Goal: Task Accomplishment & Management: Manage account settings

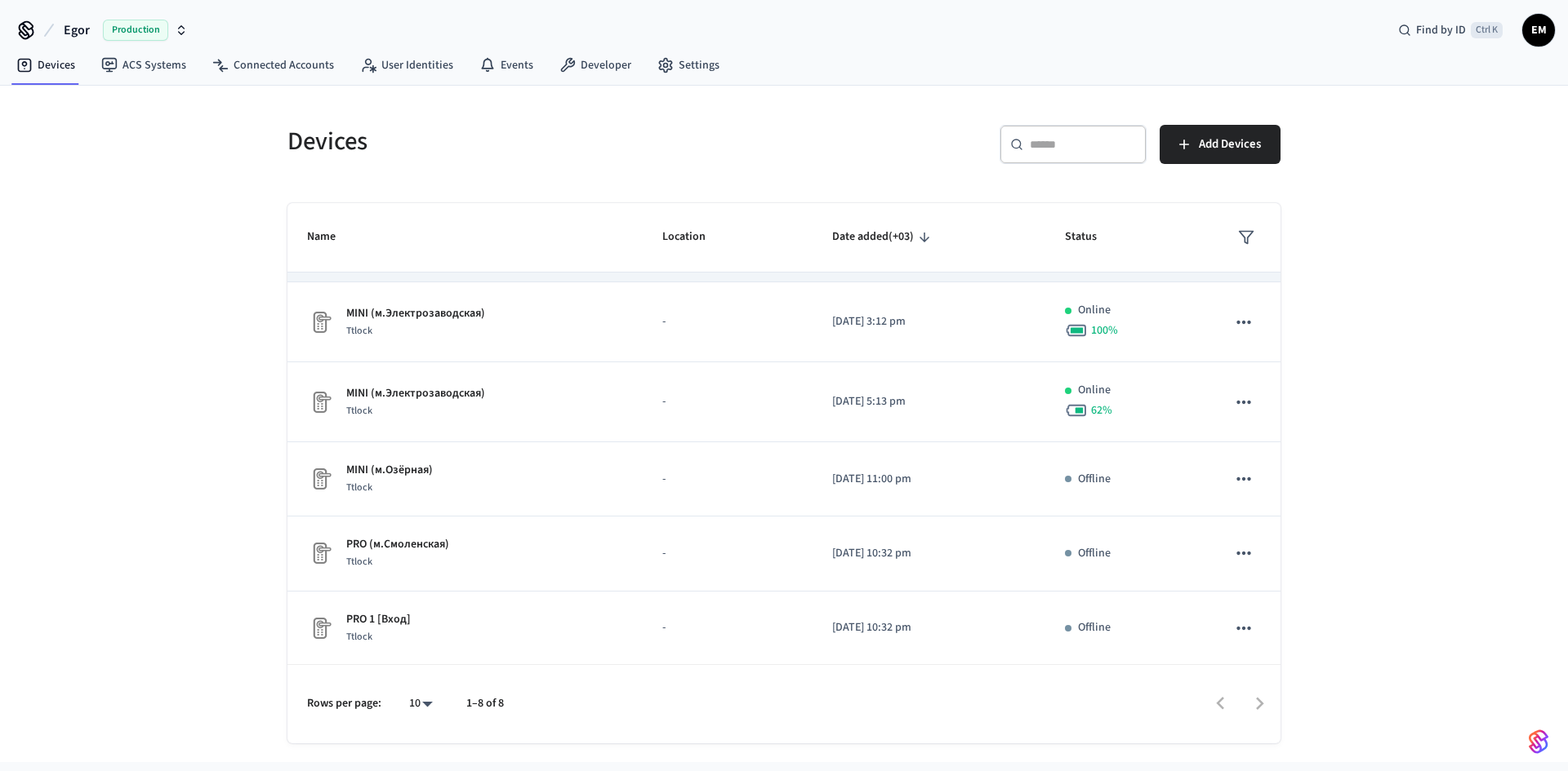
scroll to position [215, 0]
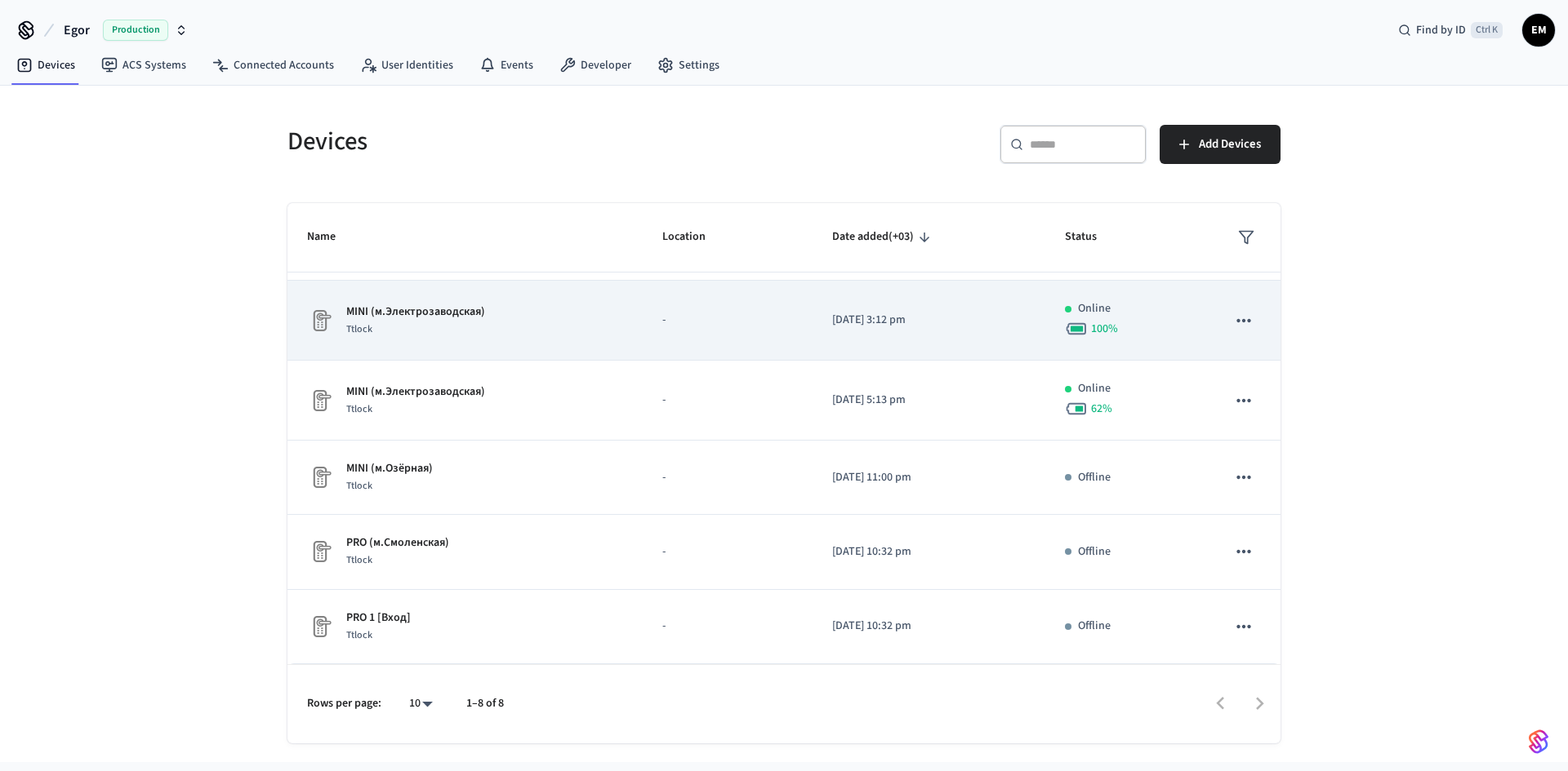
click at [1233, 318] on icon "sticky table" at bounding box center [1244, 321] width 21 height 21
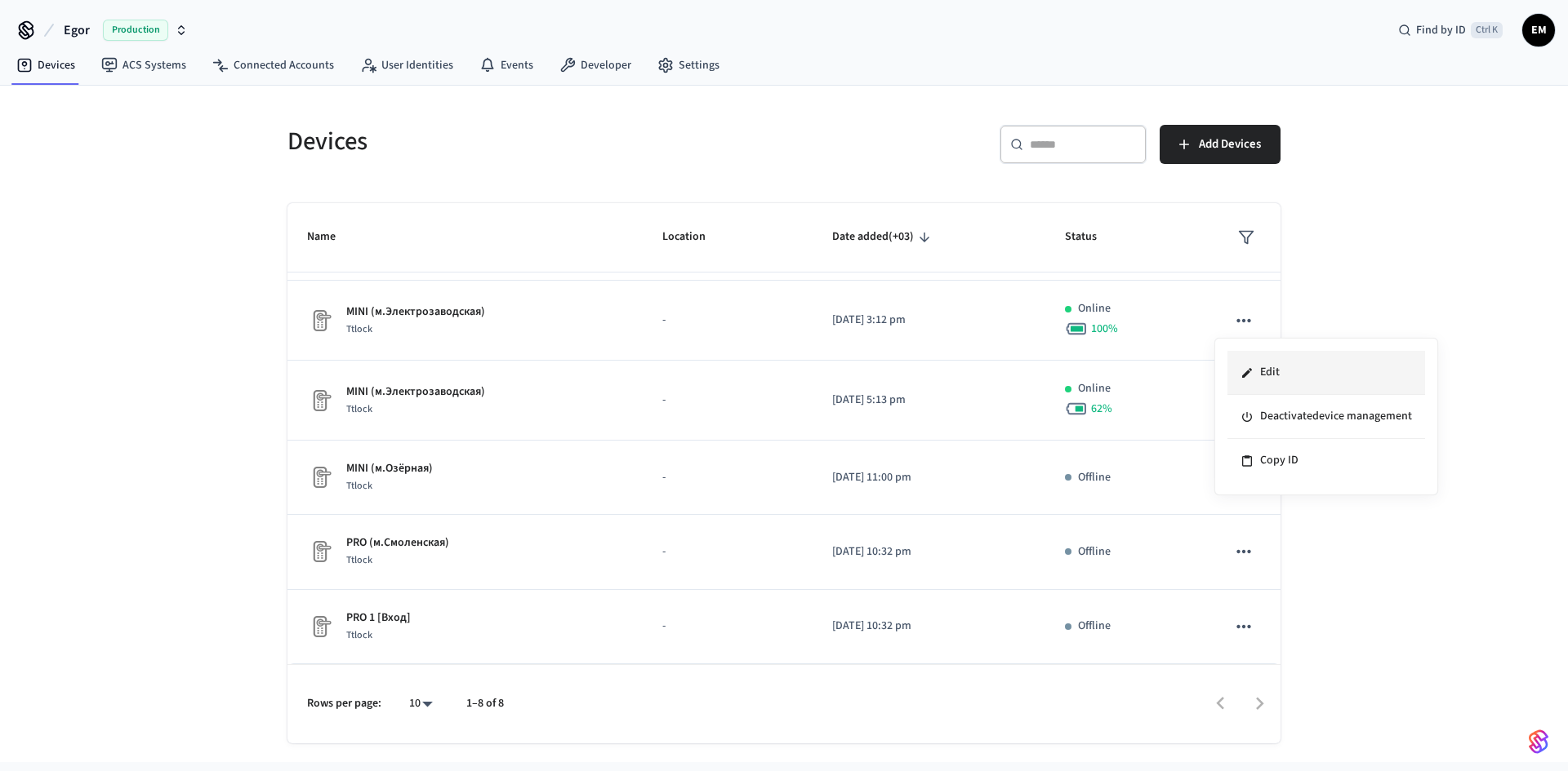
click at [1255, 366] on li "Edit" at bounding box center [1326, 373] width 198 height 44
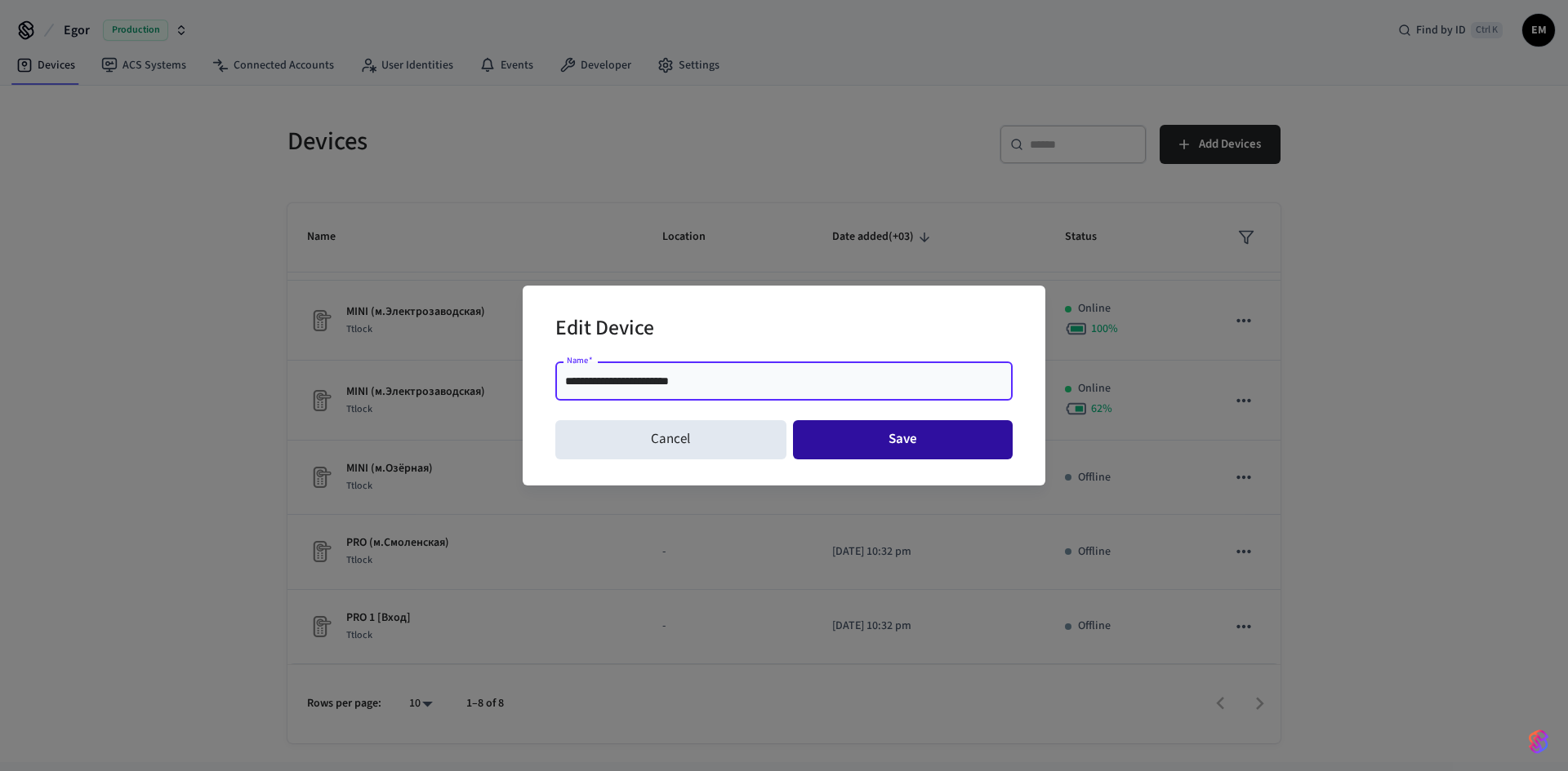
type input "**********"
click at [899, 451] on button "Save" at bounding box center [903, 440] width 221 height 39
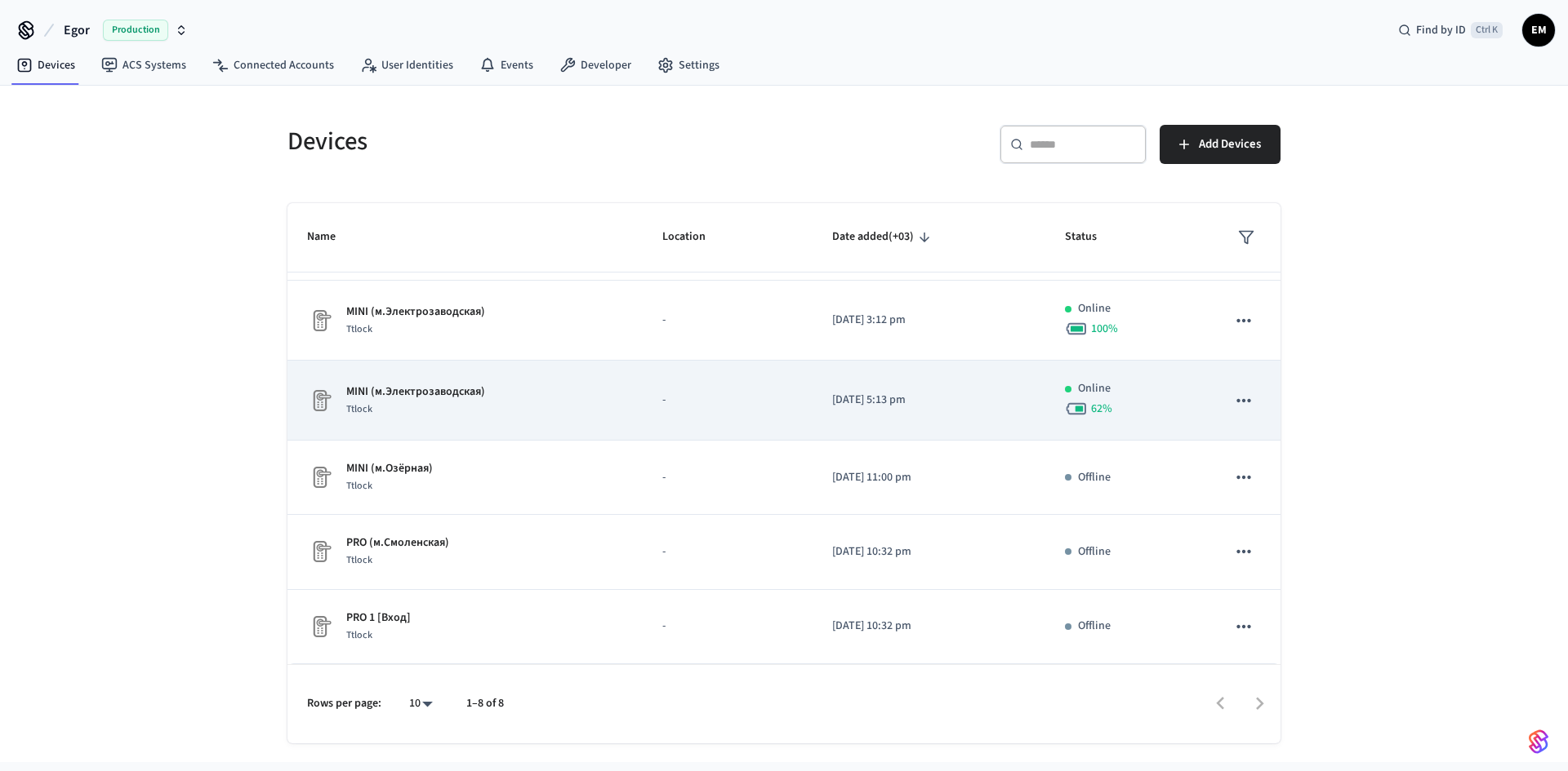
click at [1235, 402] on icon "sticky table" at bounding box center [1244, 401] width 21 height 21
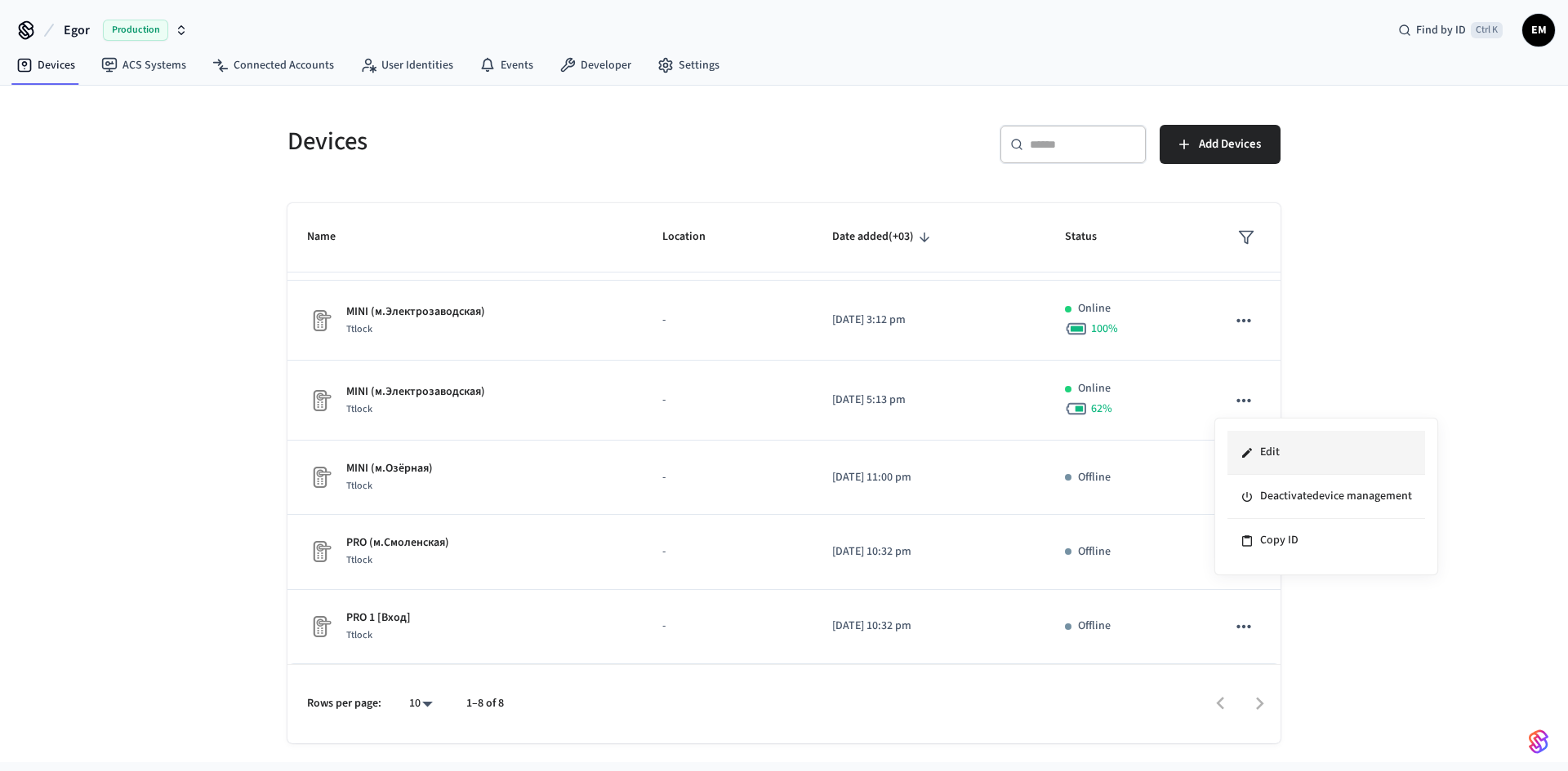
click at [1241, 445] on li "Edit" at bounding box center [1326, 453] width 198 height 44
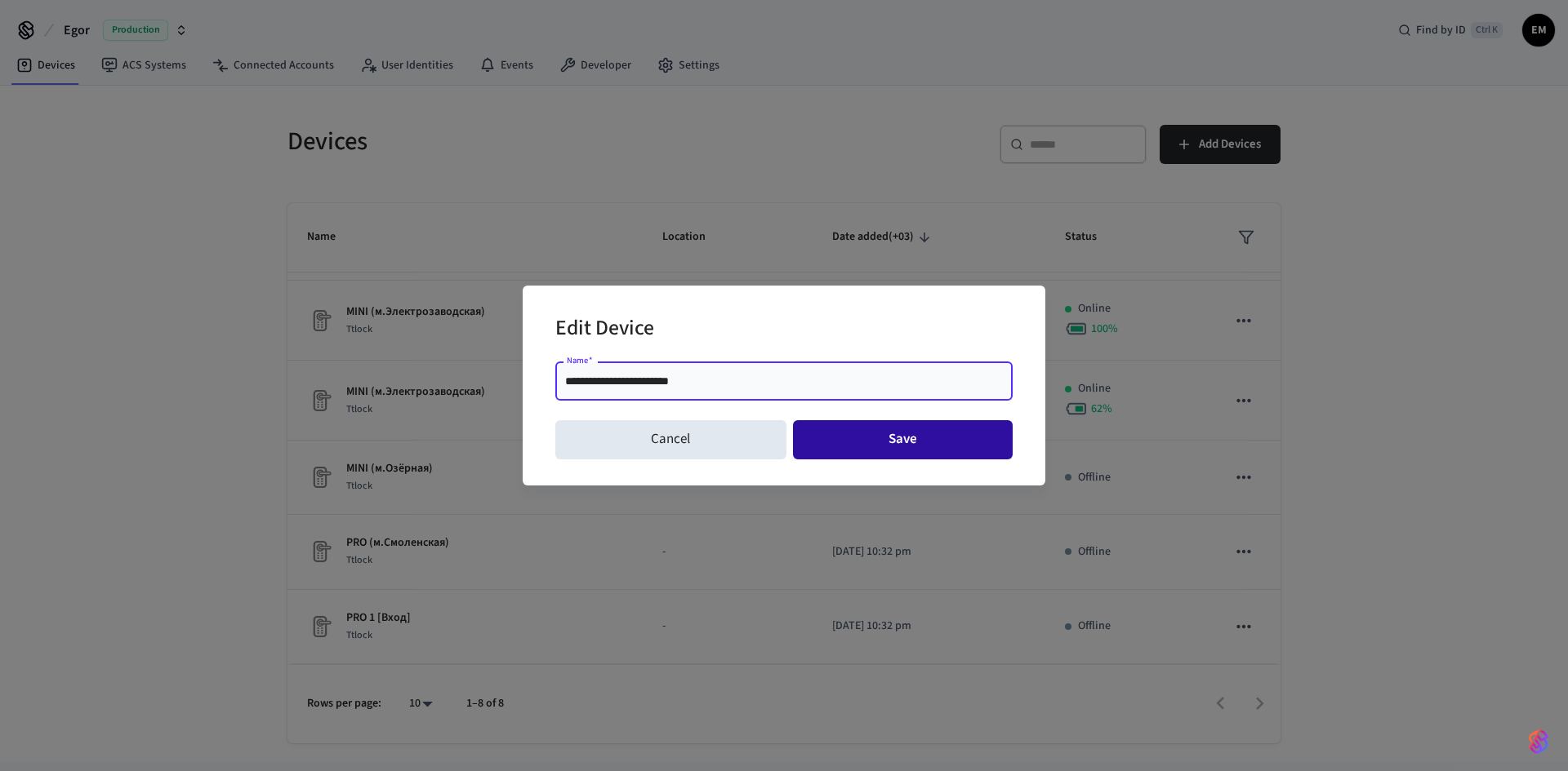
click at [890, 443] on button "Save" at bounding box center [903, 440] width 221 height 39
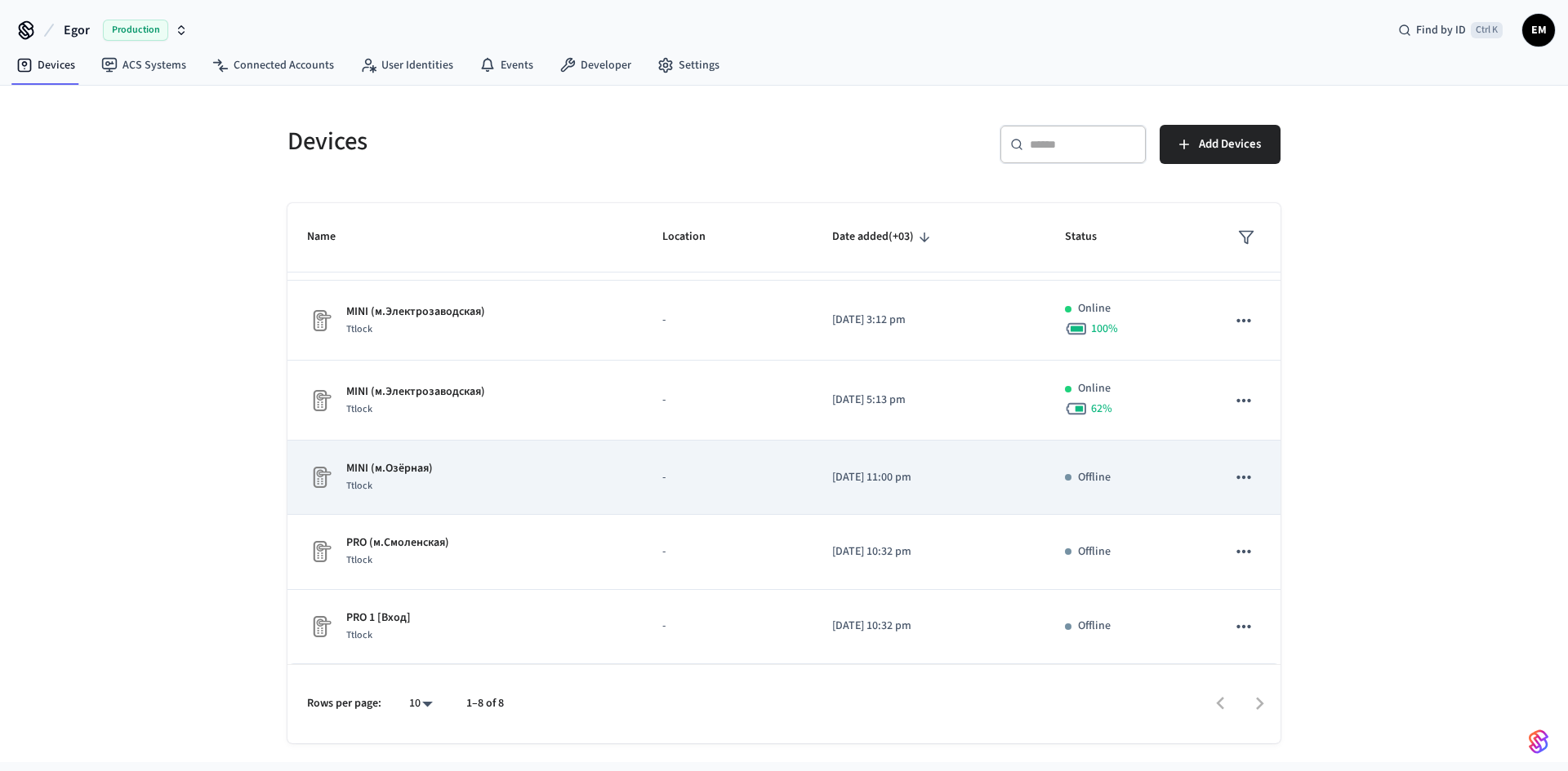
click at [530, 487] on div "MINI (м.Озёрная) Ttlock" at bounding box center [465, 477] width 316 height 34
click at [1233, 481] on icon "sticky table" at bounding box center [1244, 478] width 21 height 21
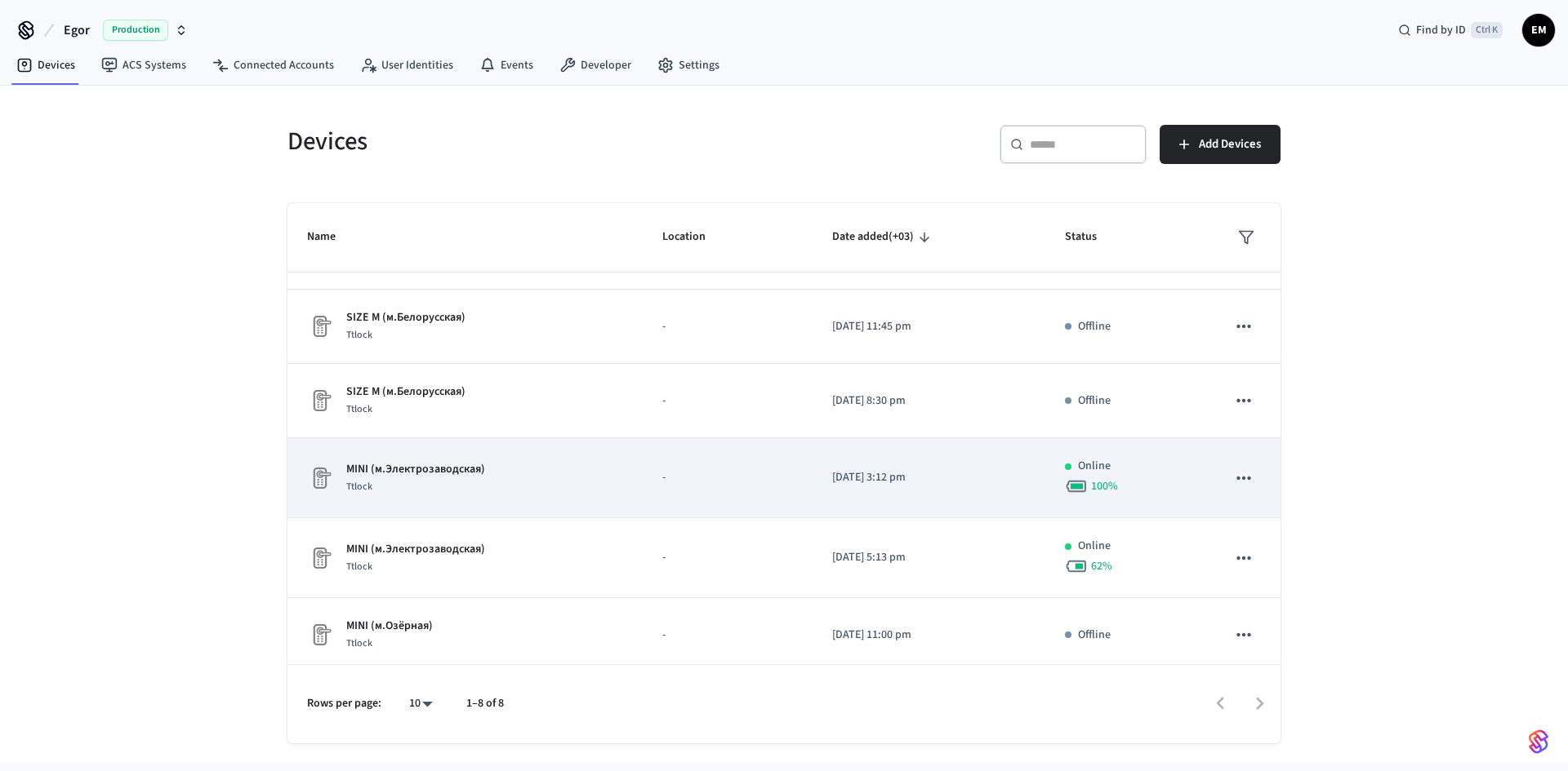
scroll to position [82, 0]
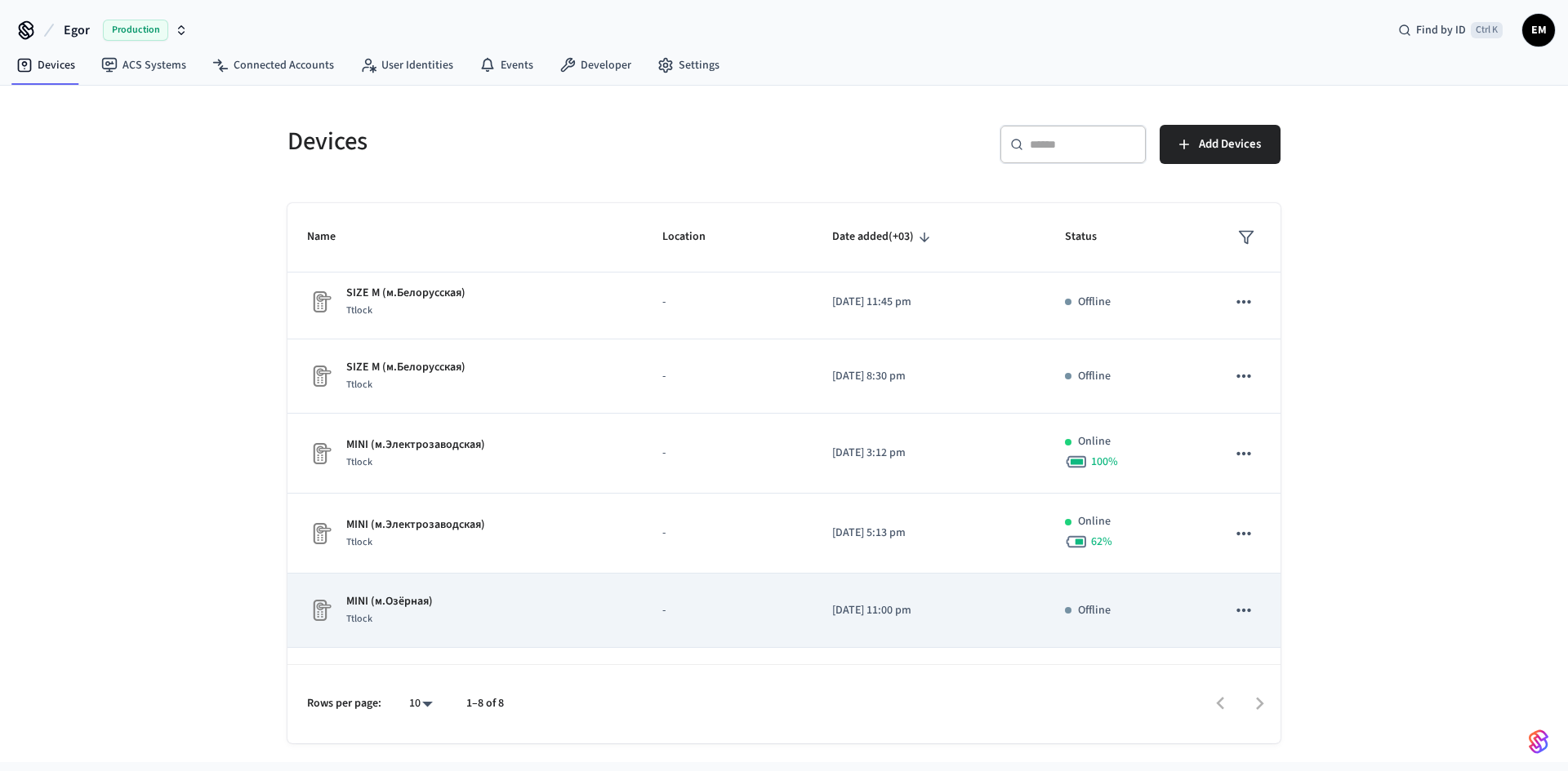
click at [1233, 600] on icon "sticky table" at bounding box center [1244, 611] width 21 height 21
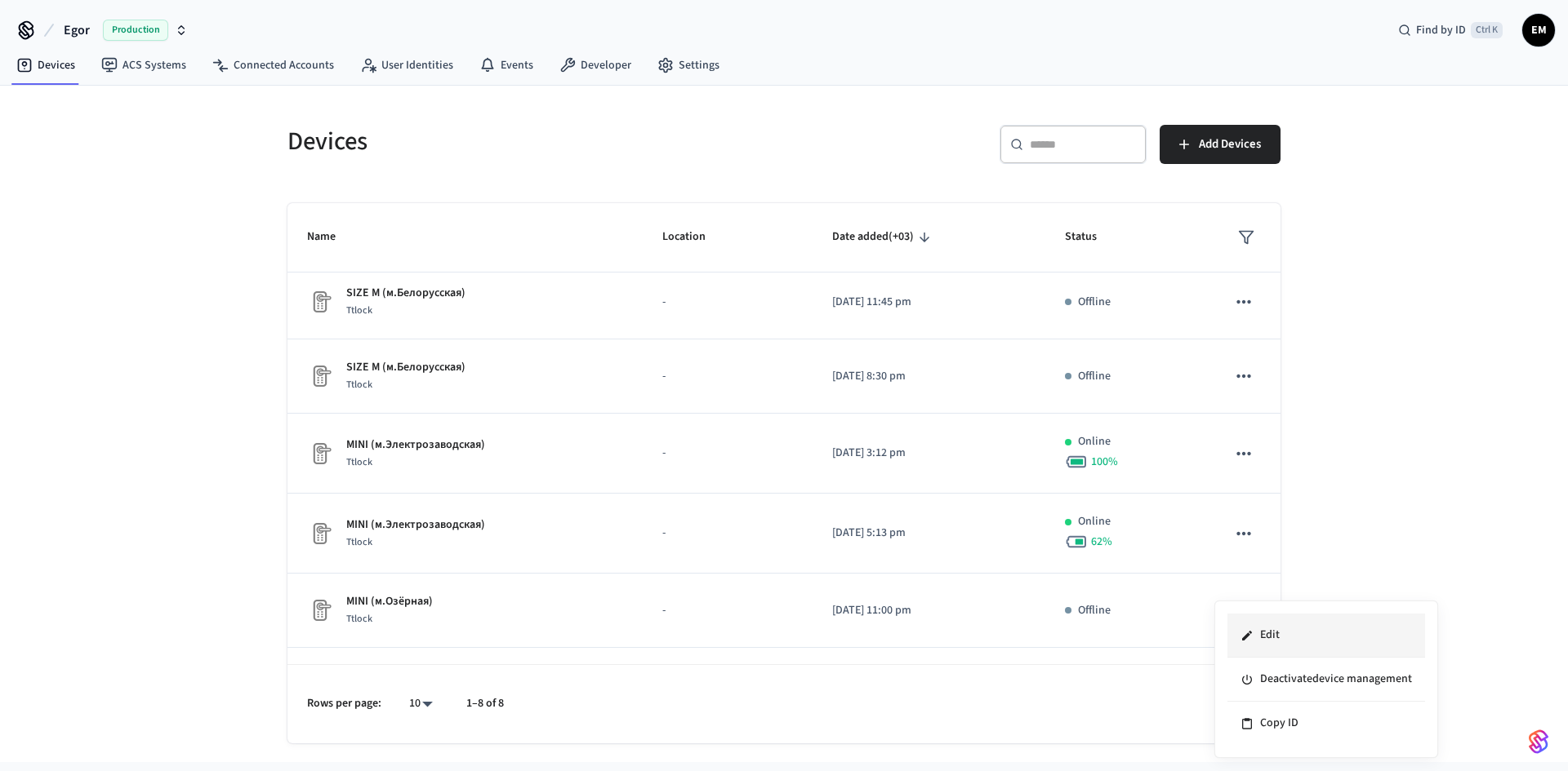
click at [1257, 628] on li "Edit" at bounding box center [1326, 635] width 198 height 44
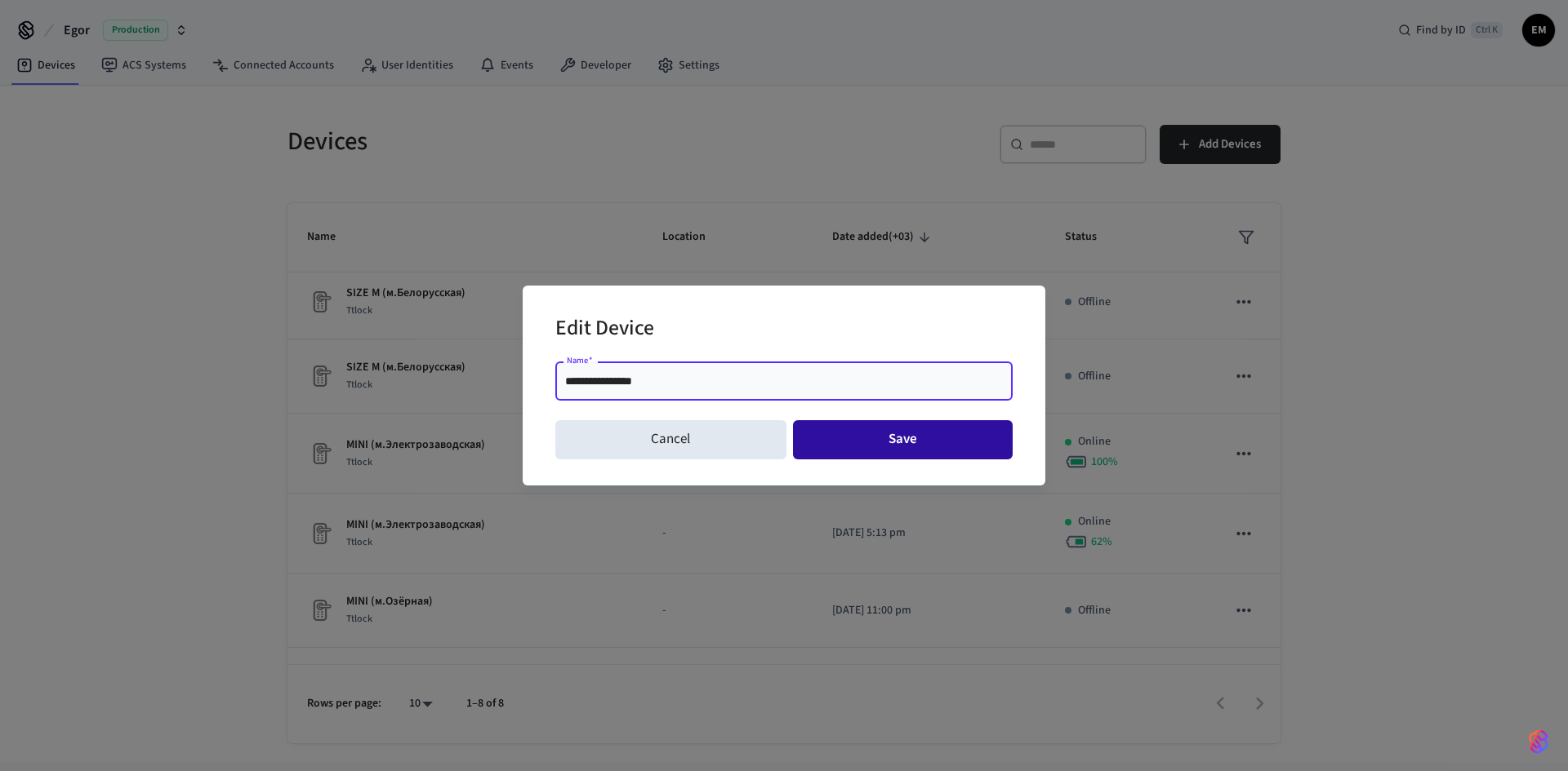
type input "**********"
click at [900, 450] on button "Save" at bounding box center [903, 440] width 221 height 39
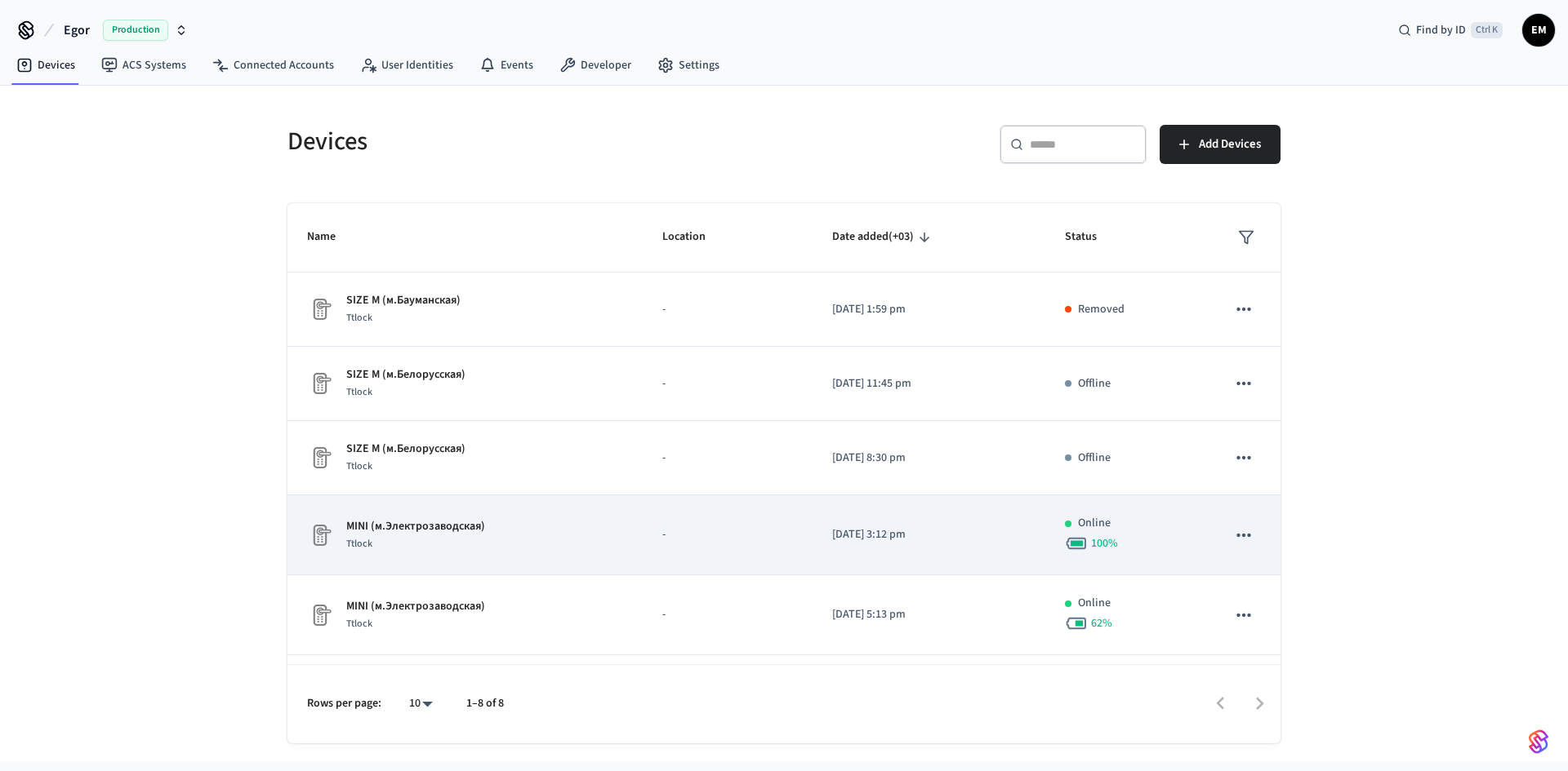
scroll to position [215, 0]
